Goal: Task Accomplishment & Management: Complete application form

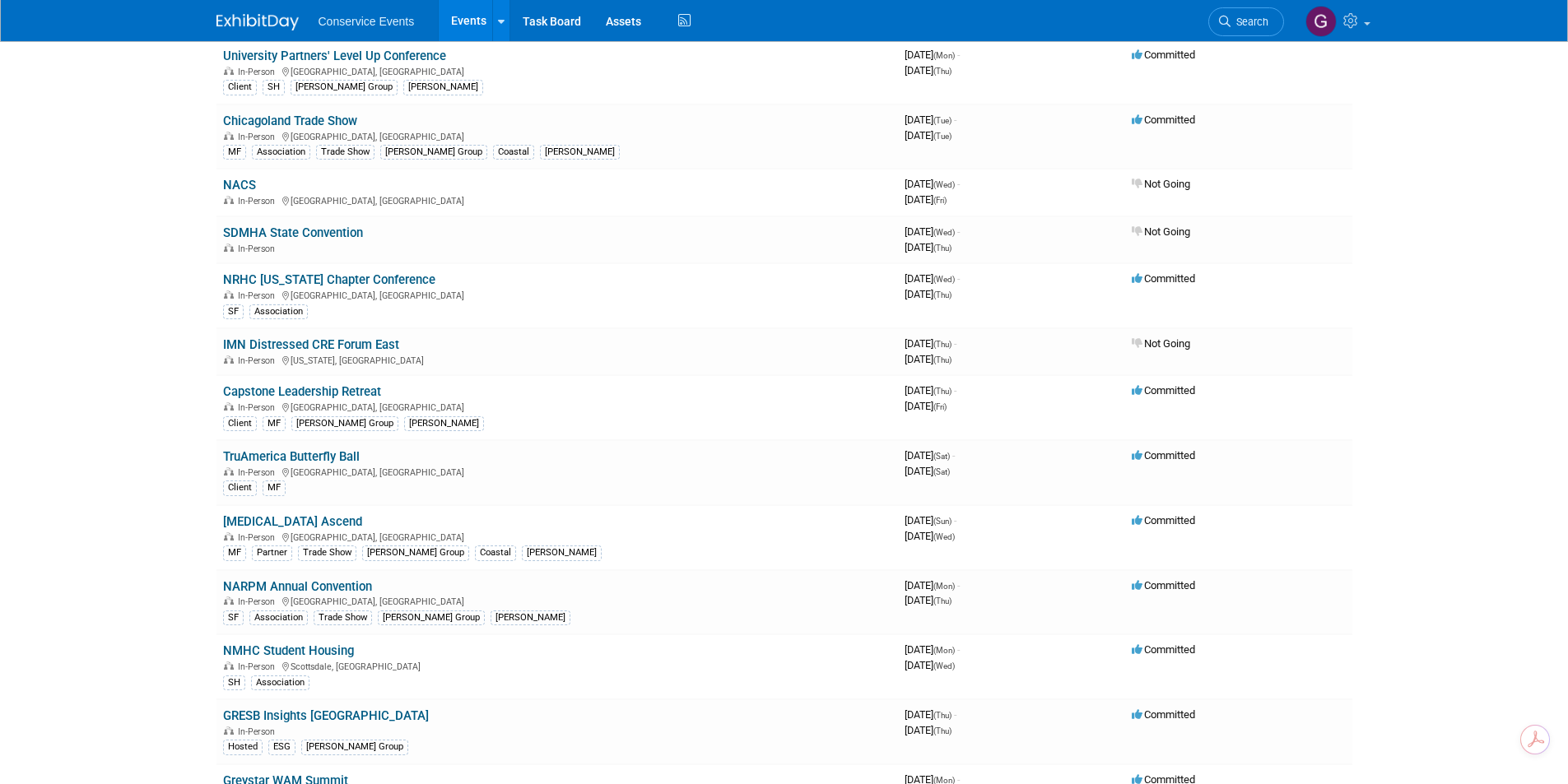
scroll to position [329, 0]
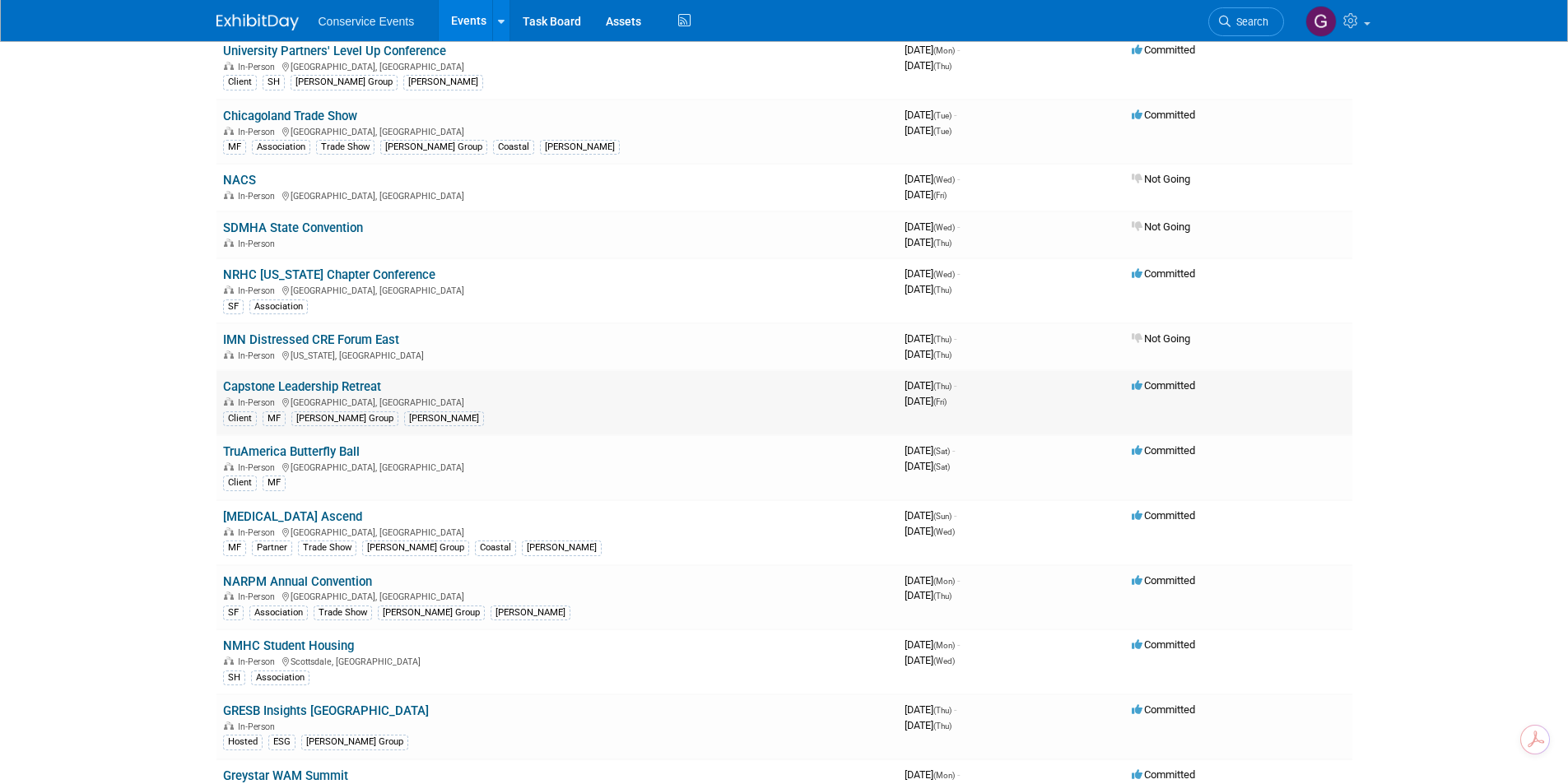
click at [355, 385] on link "Capstone Leadership Retreat" at bounding box center [301, 387] width 158 height 15
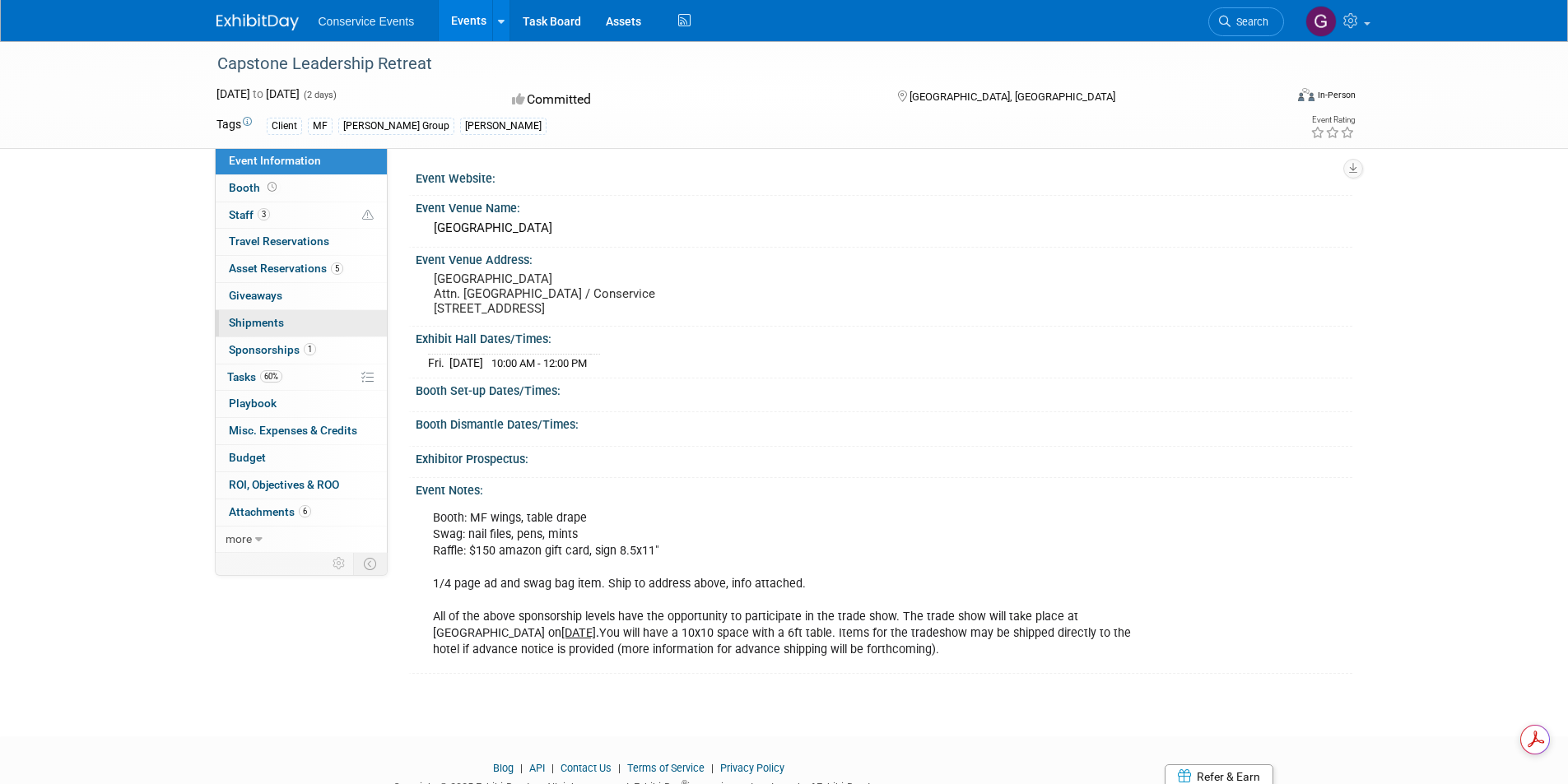
click at [270, 312] on link "0 Shipments 0" at bounding box center [301, 323] width 171 height 27
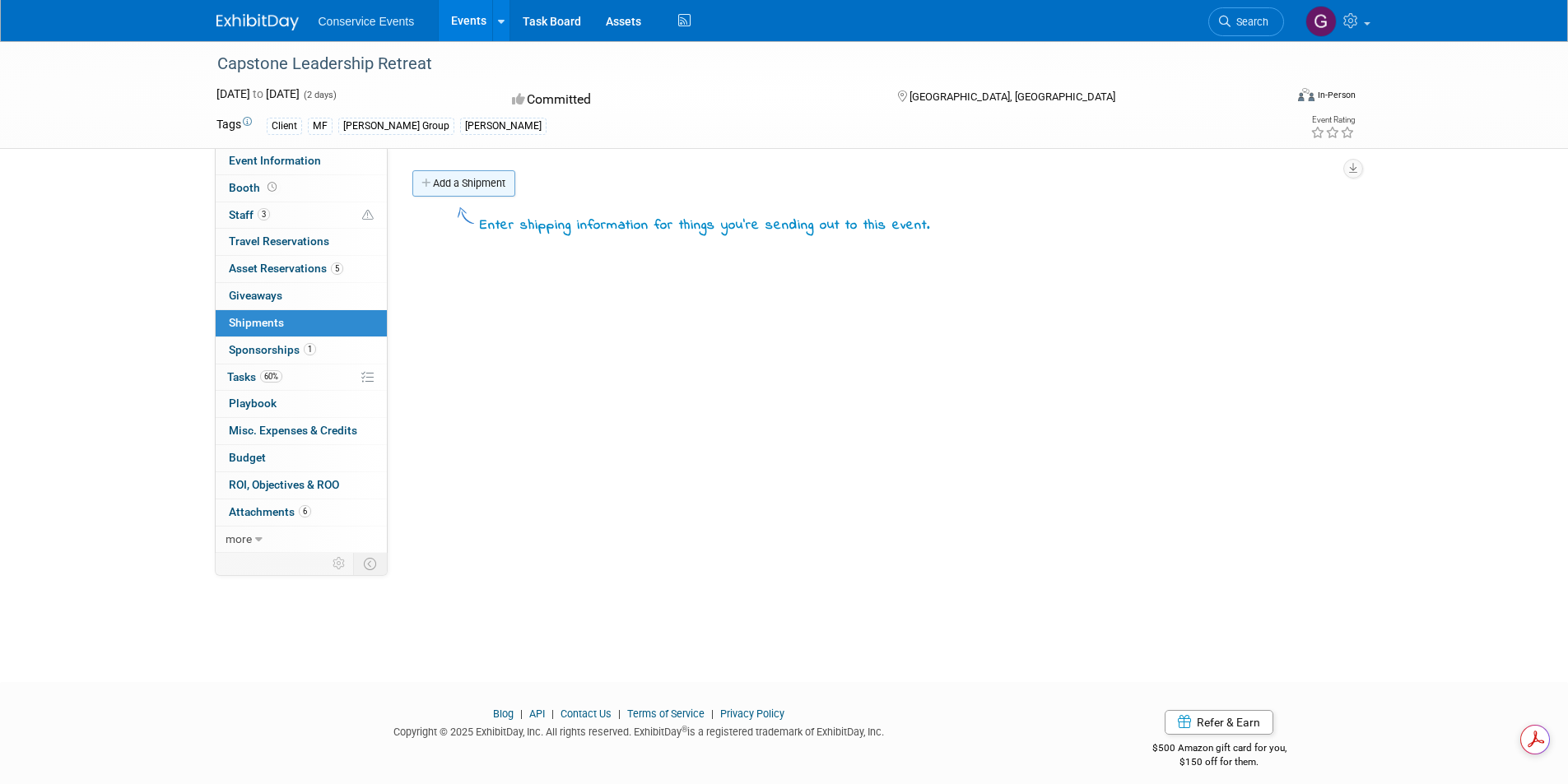
click at [479, 177] on link "Add a Shipment" at bounding box center [464, 183] width 103 height 27
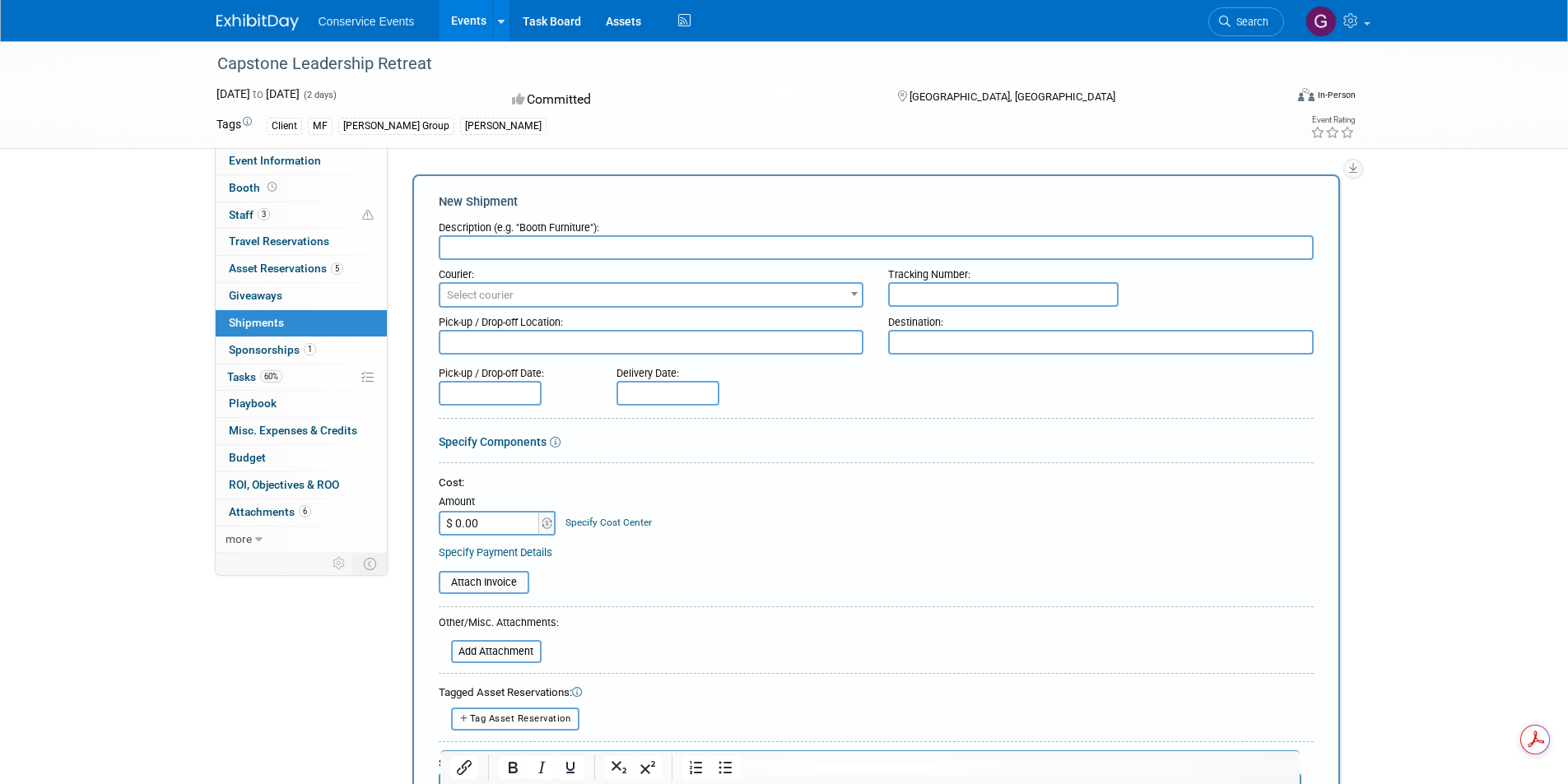
click at [931, 288] on input "text" at bounding box center [1003, 294] width 231 height 25
paste input "885077506791"
type input "885077506791"
click at [644, 250] on input "text" at bounding box center [876, 248] width 875 height 25
type input "ship to"
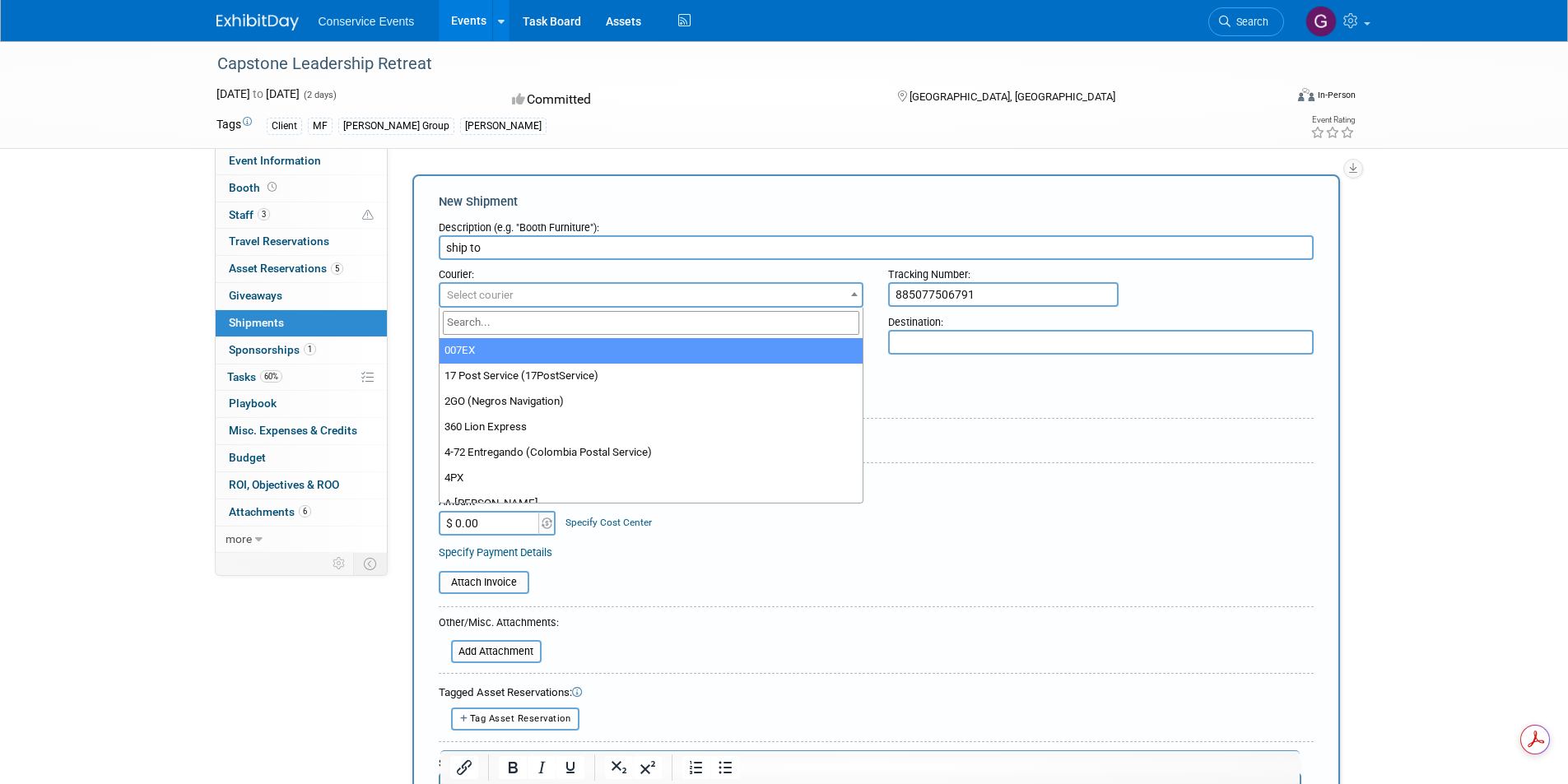
click at [602, 297] on span "Select courier" at bounding box center [651, 295] width 422 height 23
click at [507, 331] on input "fed" at bounding box center [651, 323] width 417 height 24
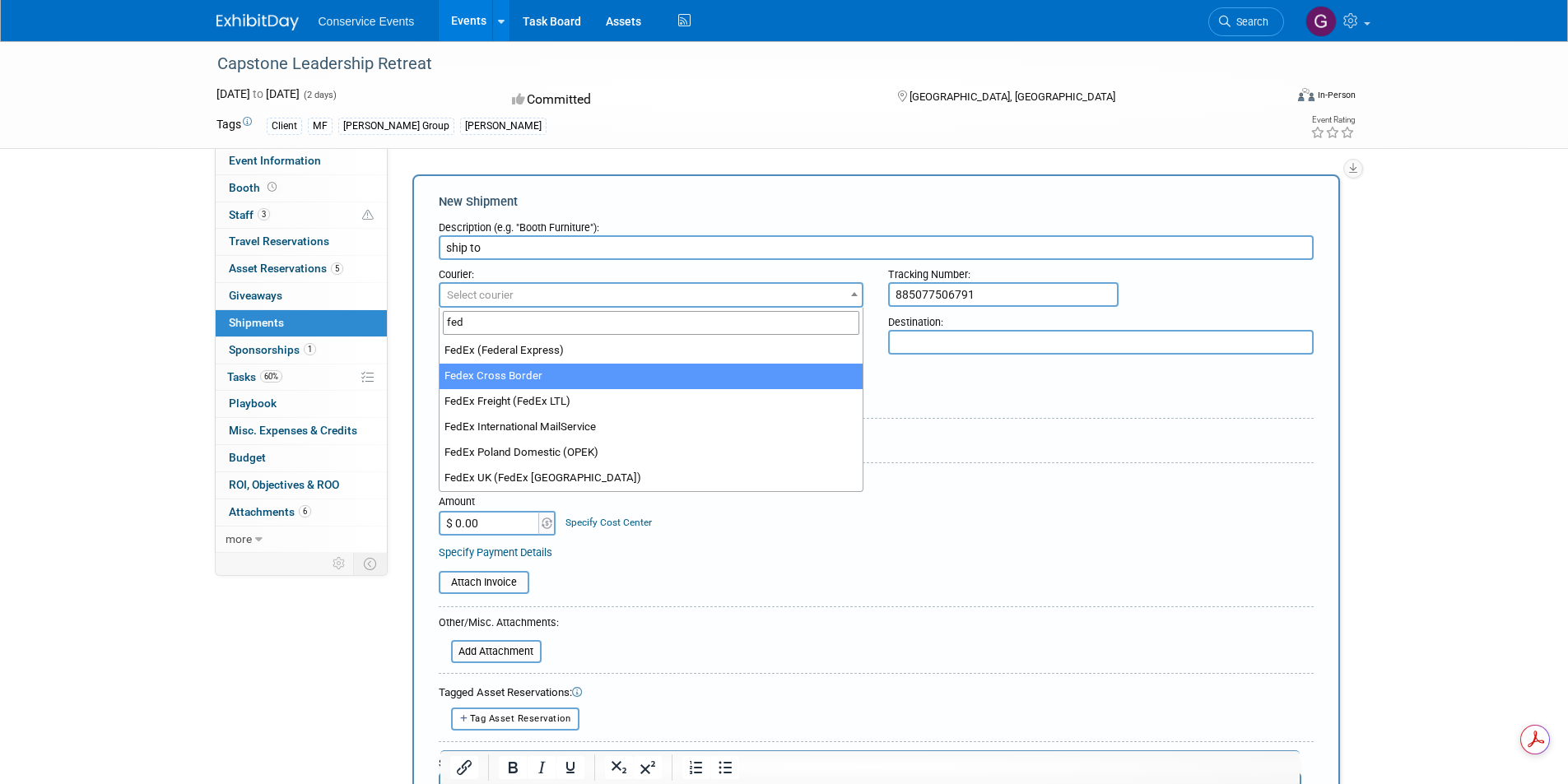
type input "fed"
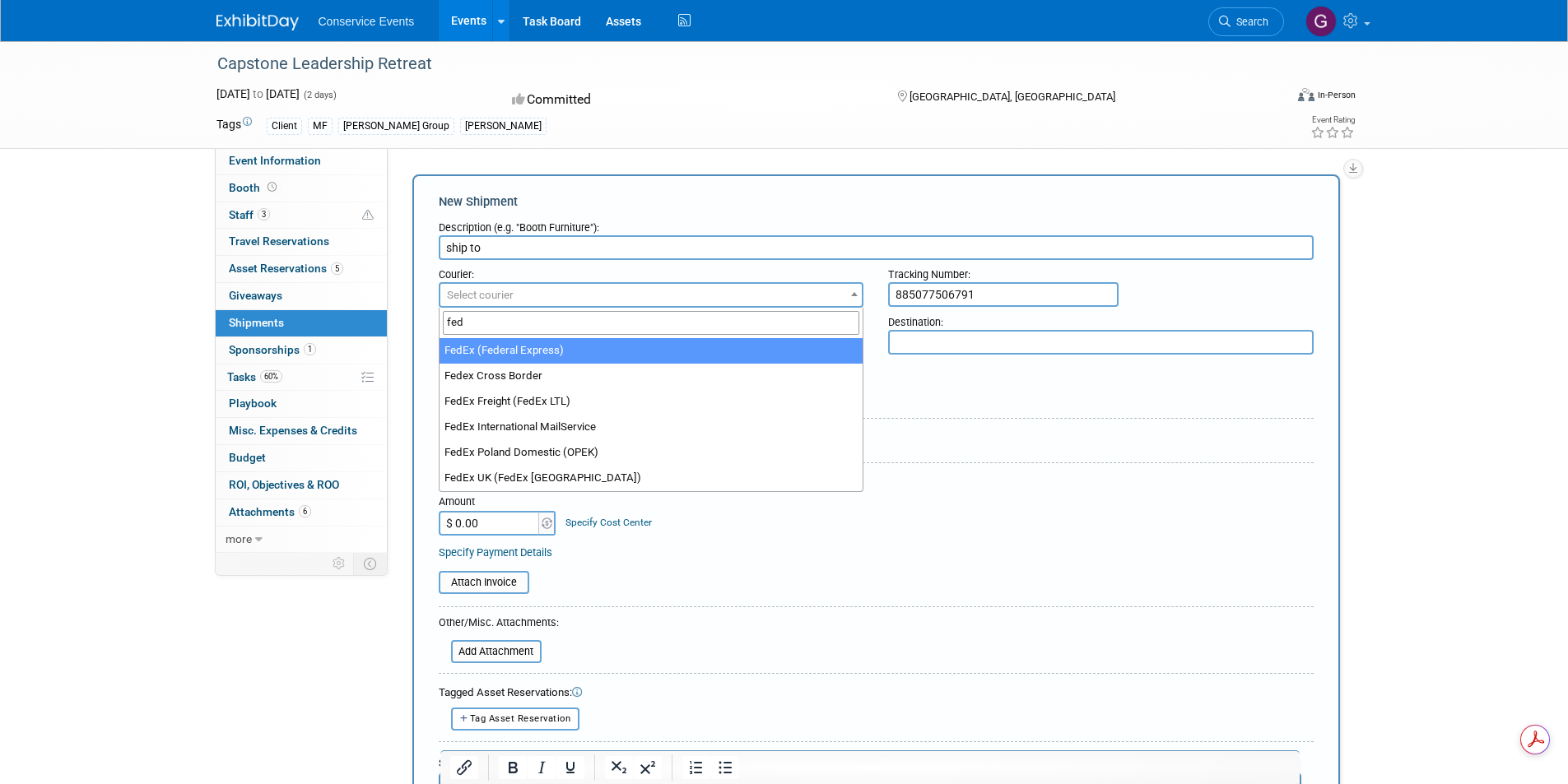
select select "206"
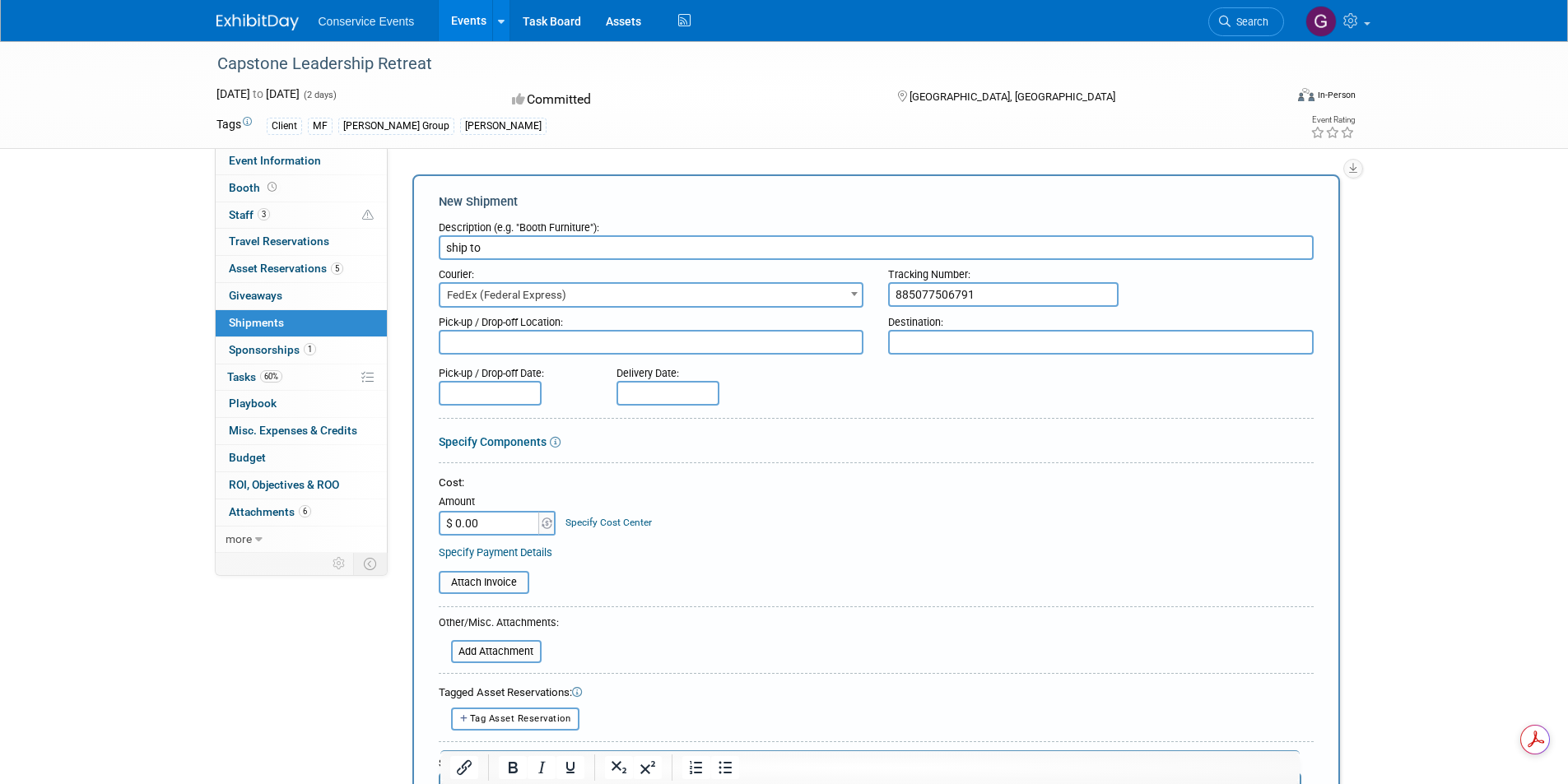
click at [542, 341] on textarea at bounding box center [651, 342] width 425 height 25
type textarea "Taylor CLE"
click at [896, 346] on textarea at bounding box center [1100, 342] width 425 height 25
type textarea "[GEOGRAPHIC_DATA], [GEOGRAPHIC_DATA]"
click at [506, 388] on input "text" at bounding box center [491, 393] width 103 height 25
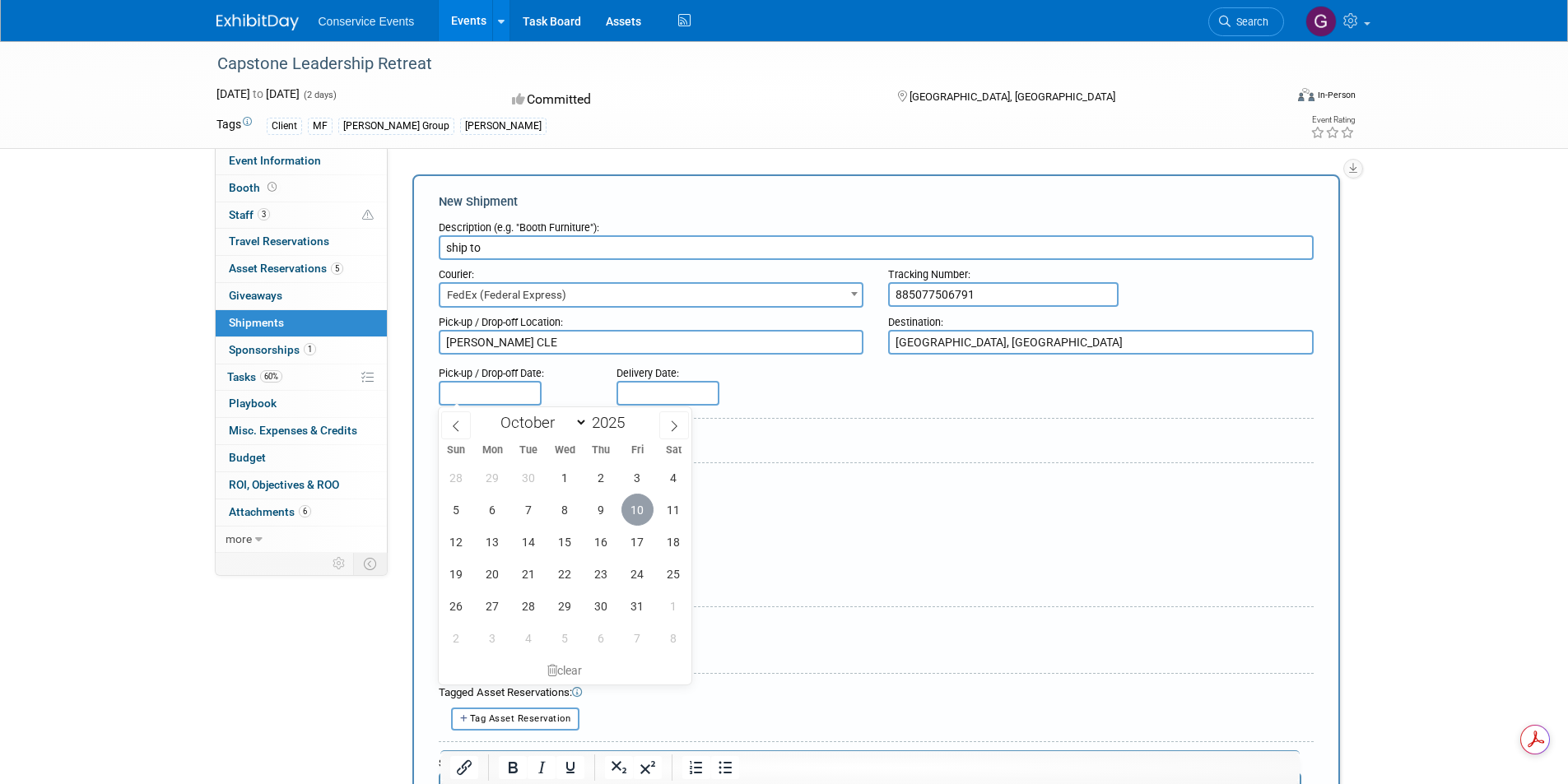
click at [633, 511] on span "10" at bounding box center [637, 509] width 32 height 32
type input "Oct 10, 2025"
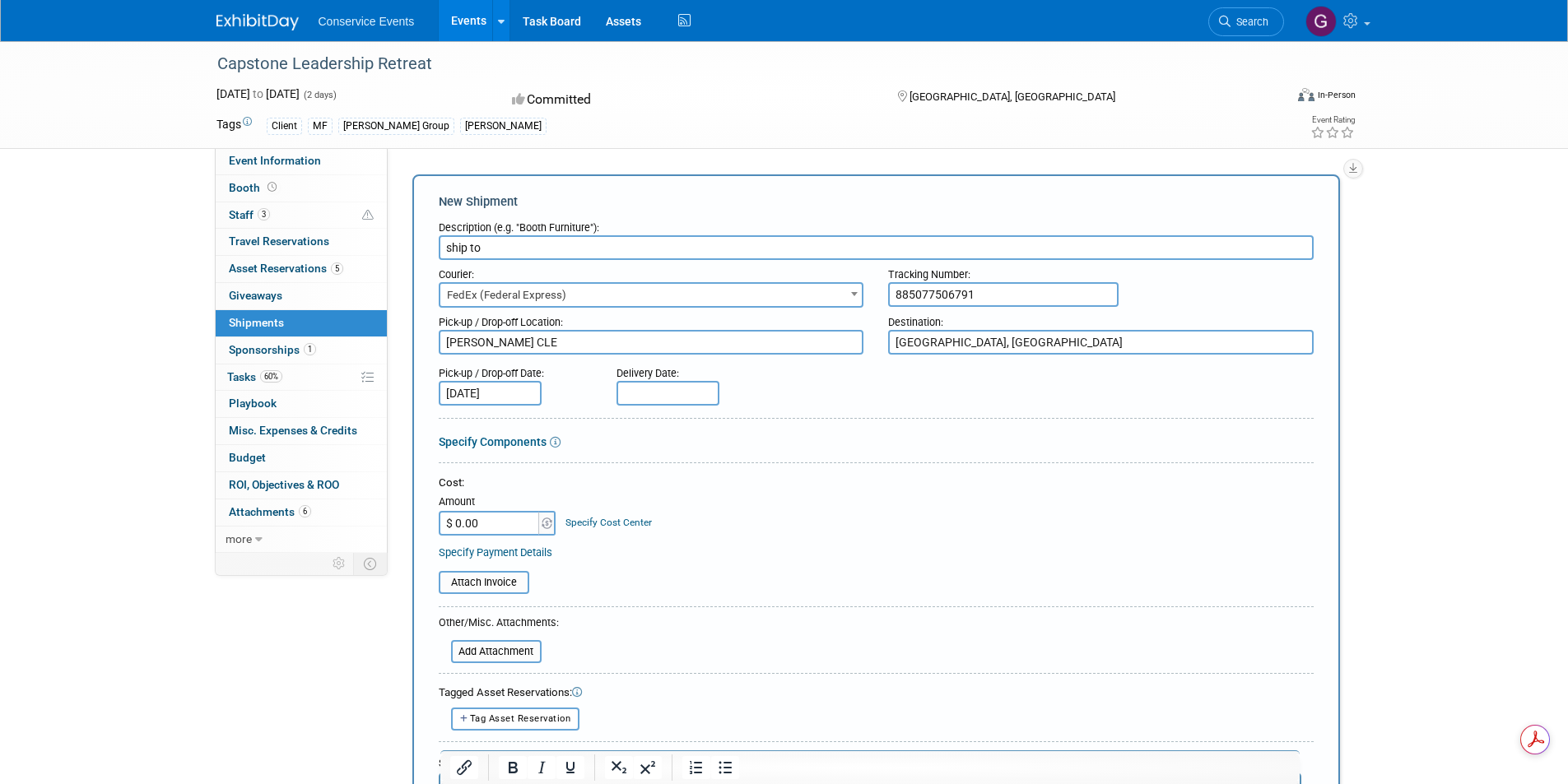
click at [661, 395] on input "text" at bounding box center [668, 393] width 103 height 25
click at [708, 546] on span "14" at bounding box center [707, 542] width 32 height 32
type input "Oct 14, 2025"
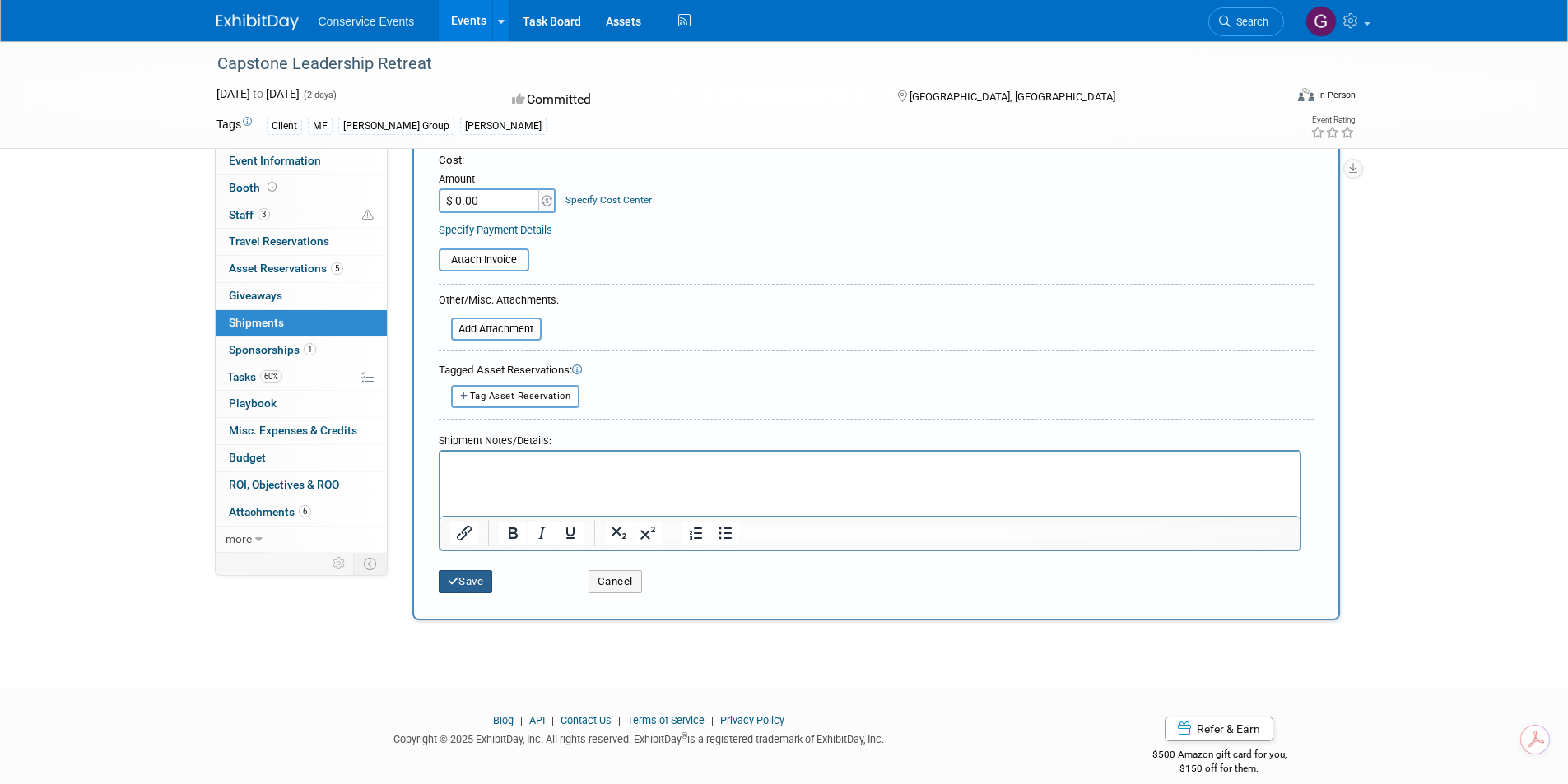
click at [477, 586] on button "Save" at bounding box center [466, 582] width 55 height 23
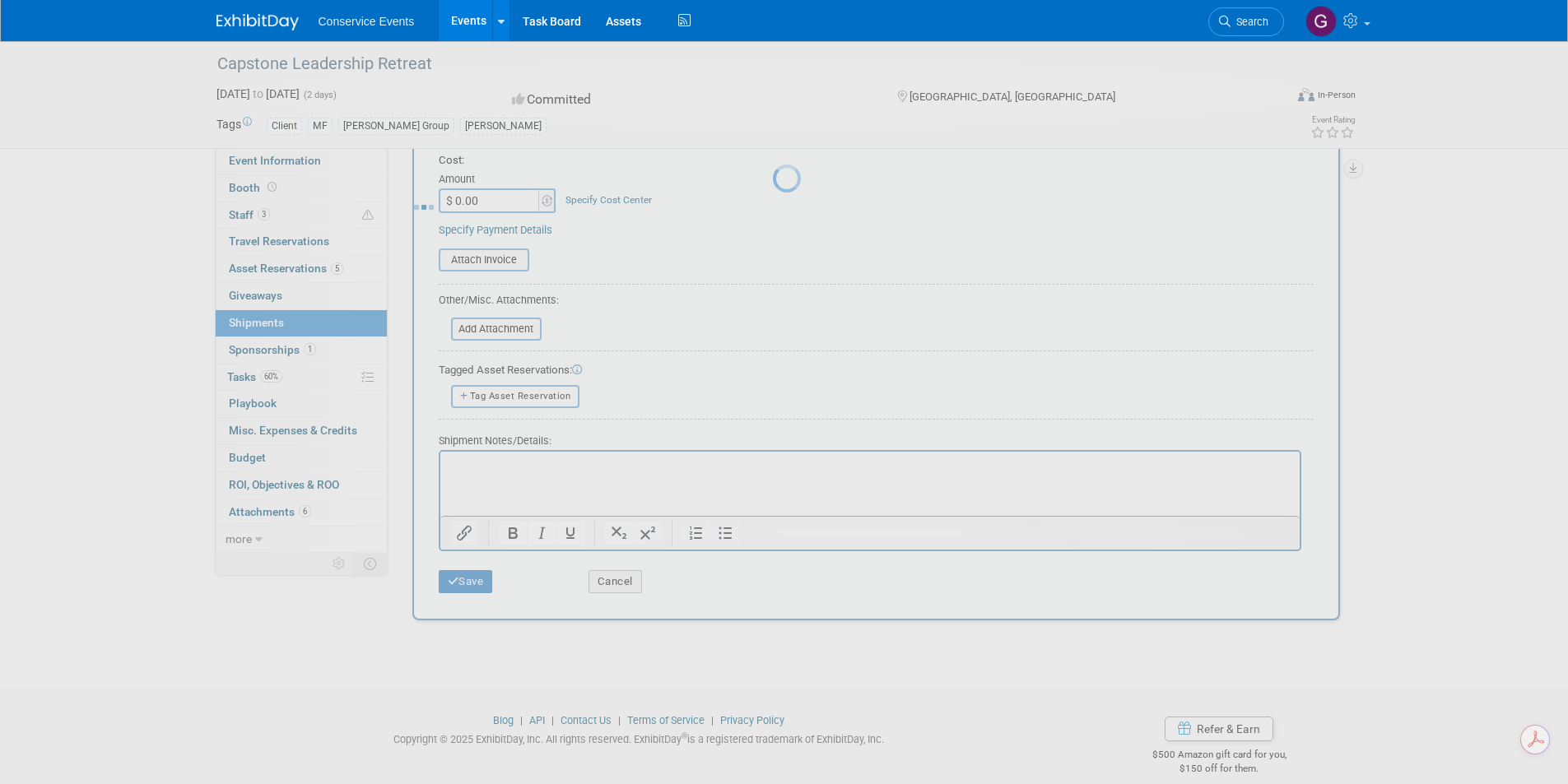
scroll to position [13, 0]
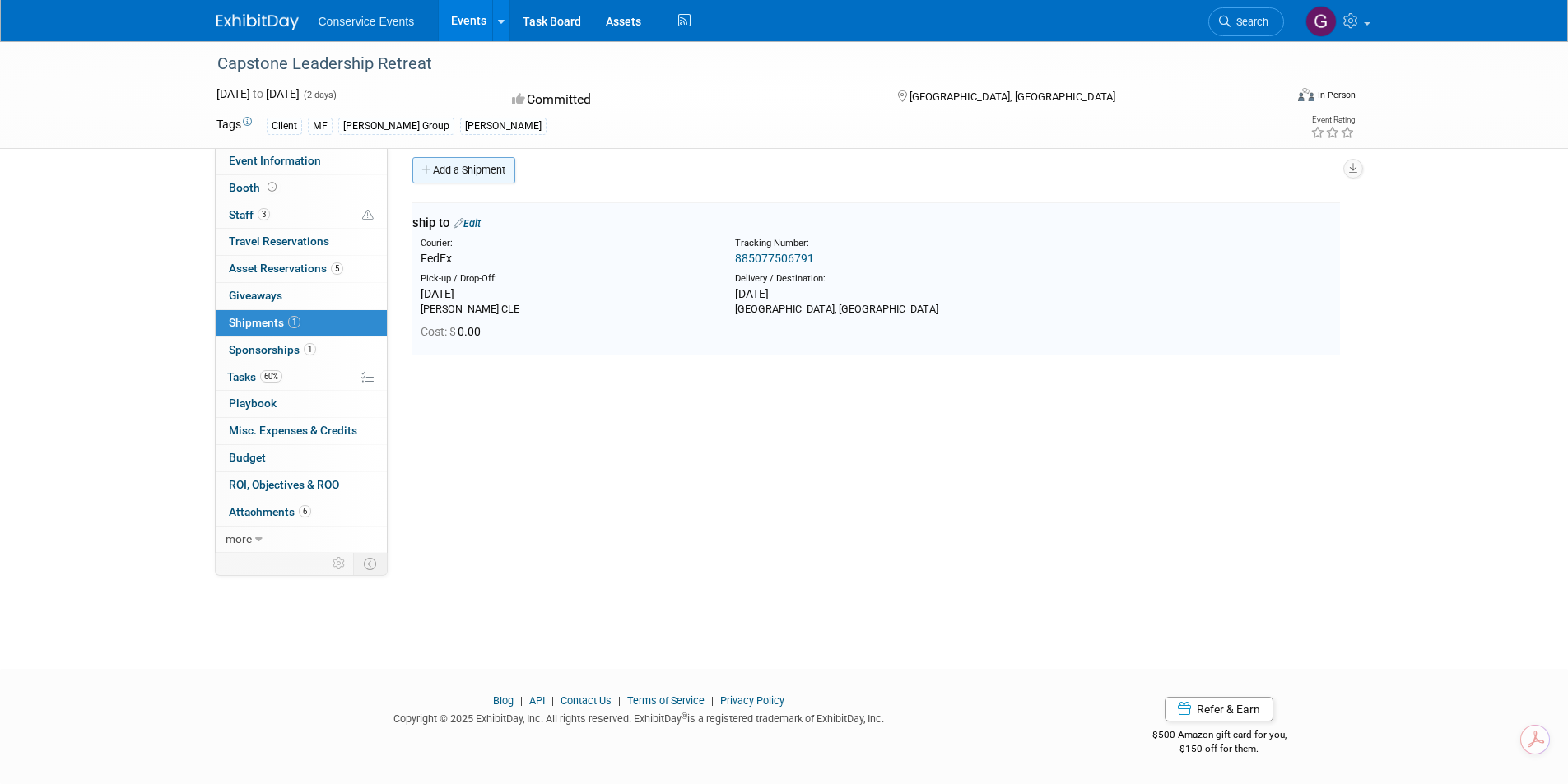
click at [472, 171] on link "Add a Shipment" at bounding box center [464, 170] width 103 height 27
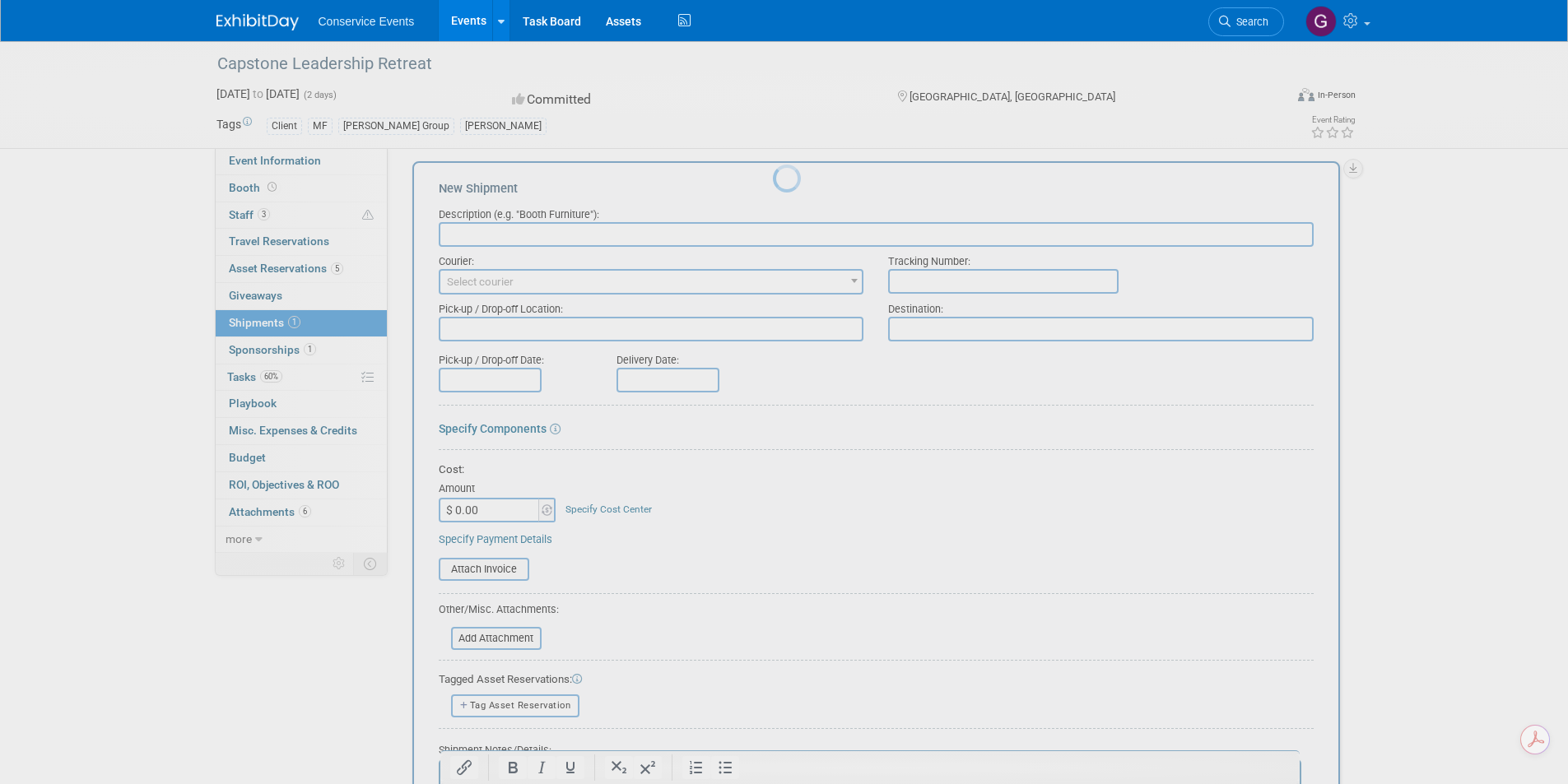
scroll to position [0, 0]
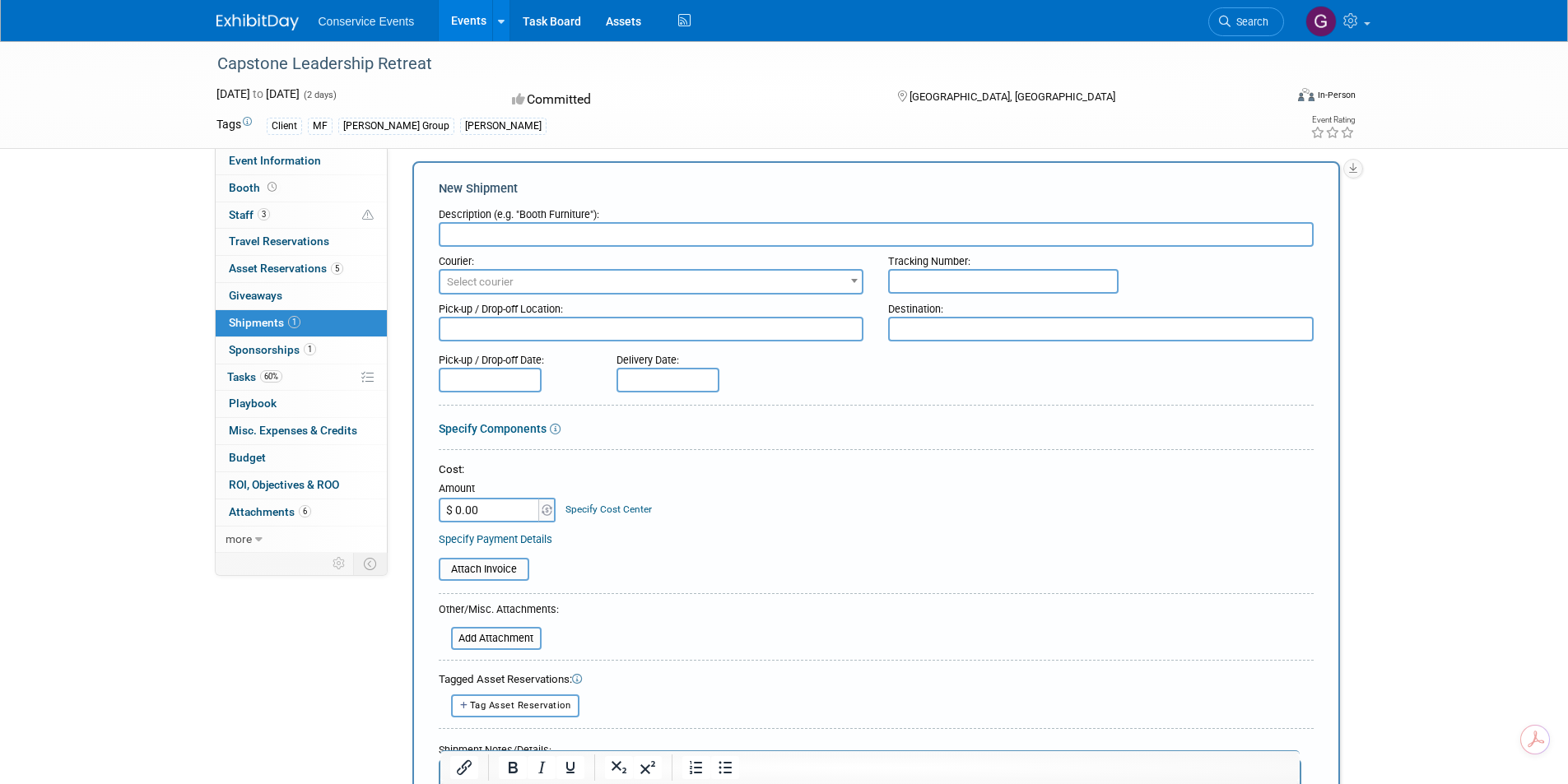
click at [510, 235] on input "text" at bounding box center [876, 234] width 875 height 25
type input "return"
click at [919, 284] on input "text" at bounding box center [1003, 281] width 231 height 25
type input "817927025940"
drag, startPoint x: 928, startPoint y: 325, endPoint x: 920, endPoint y: 321, distance: 8.9
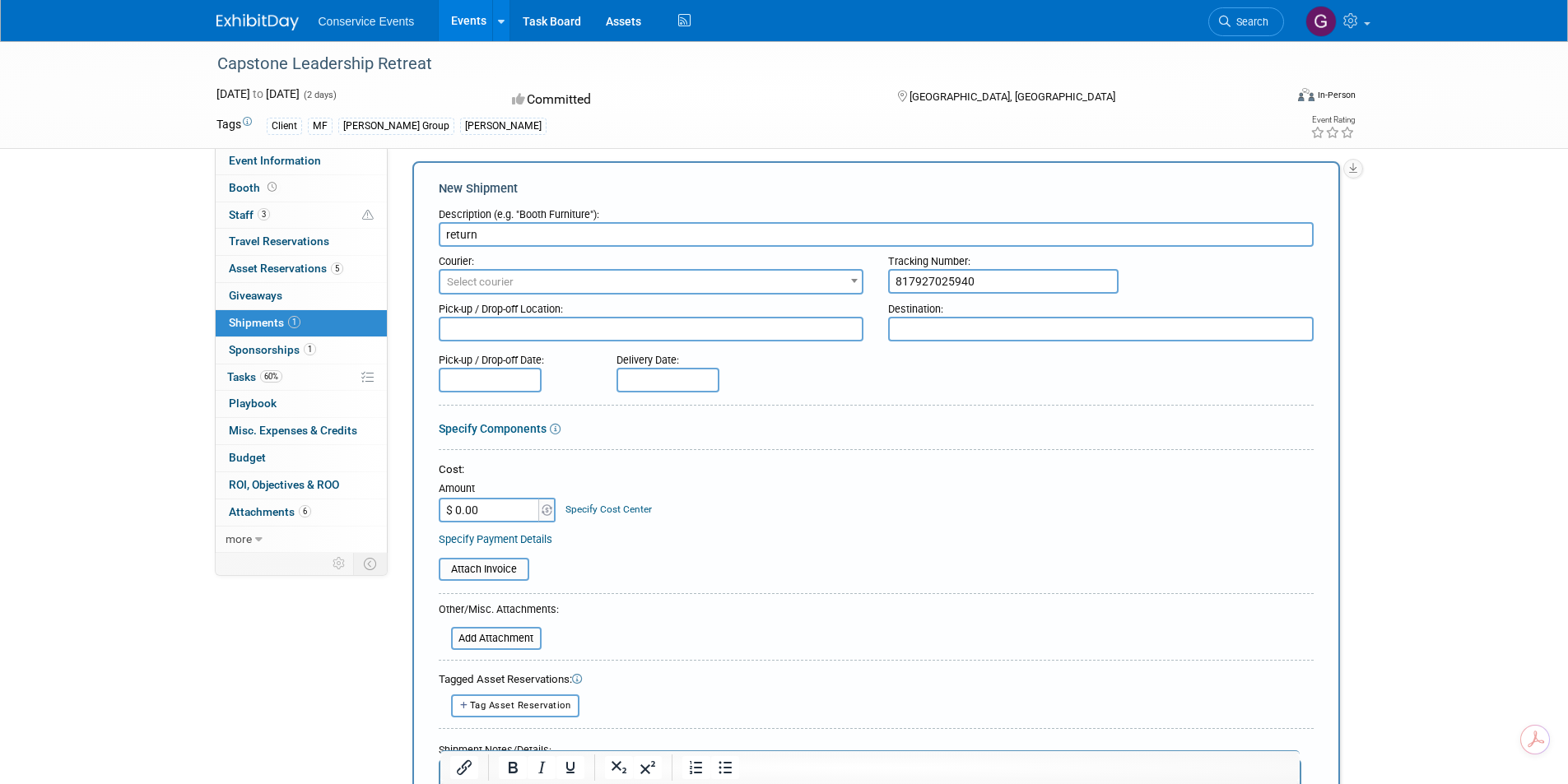
click at [926, 323] on textarea at bounding box center [1100, 329] width 425 height 25
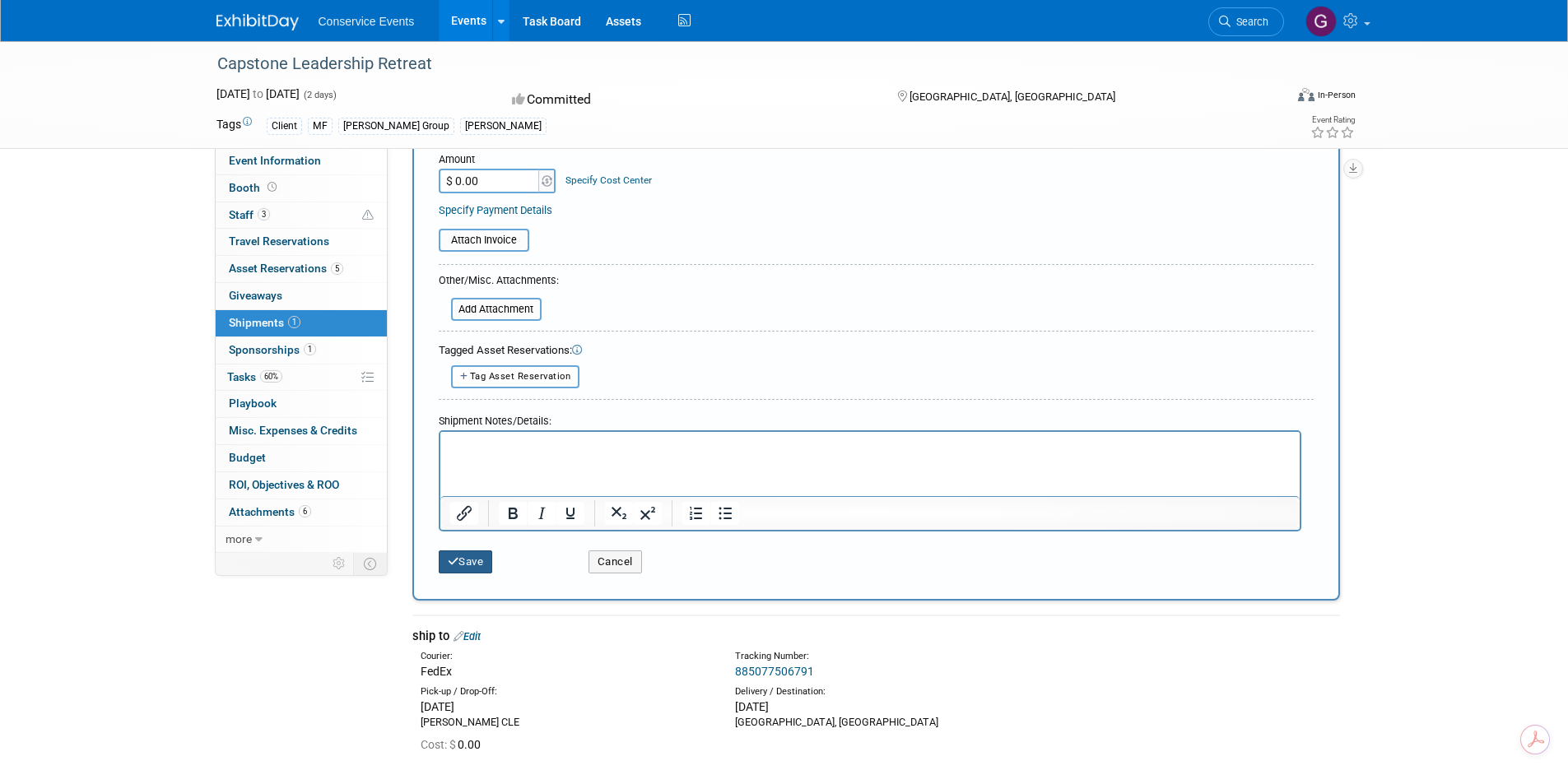
type textarea "Taylor CLE"
click at [478, 558] on button "Save" at bounding box center [466, 562] width 55 height 23
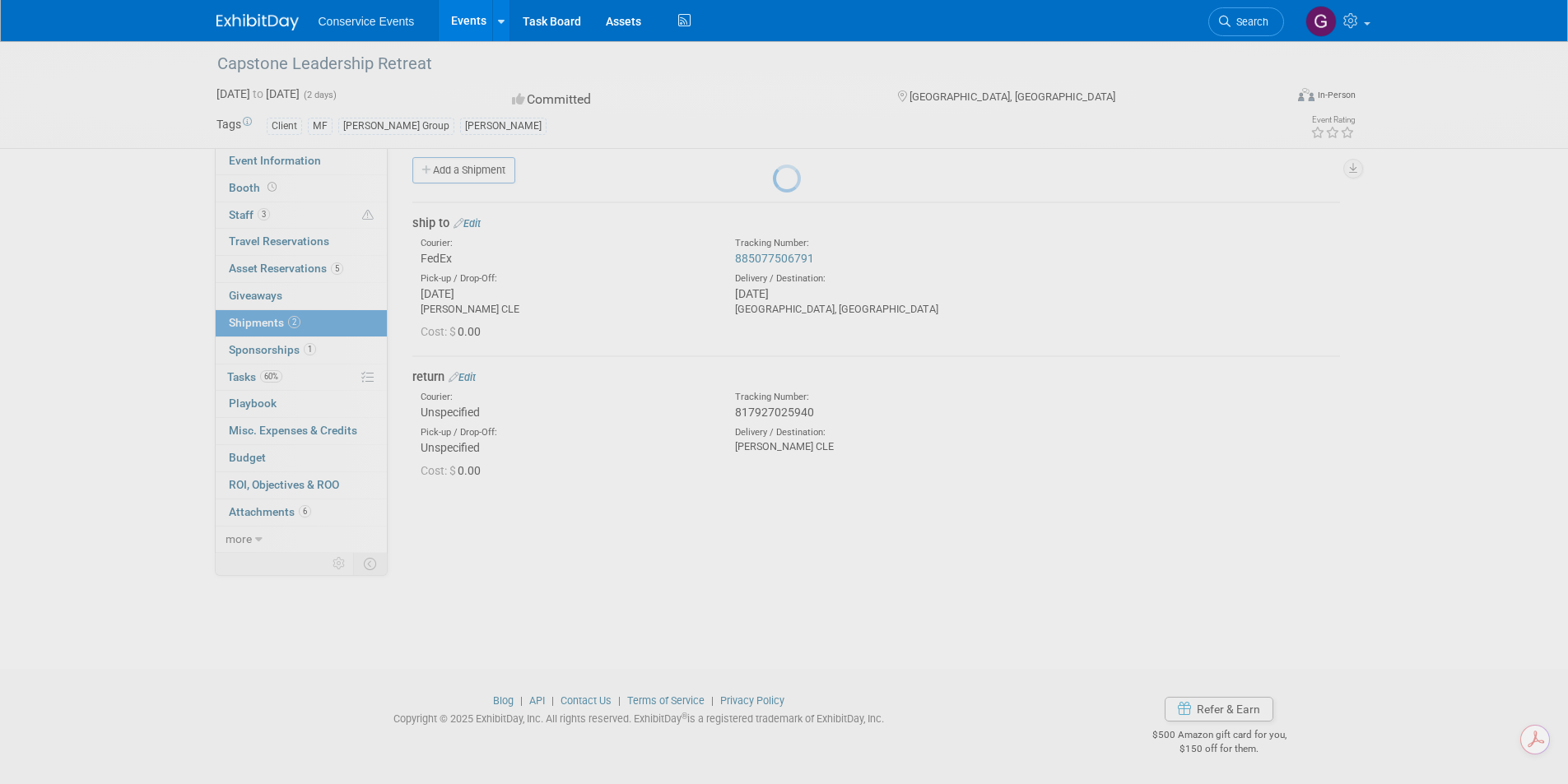
scroll to position [13, 0]
